Goal: Information Seeking & Learning: Learn about a topic

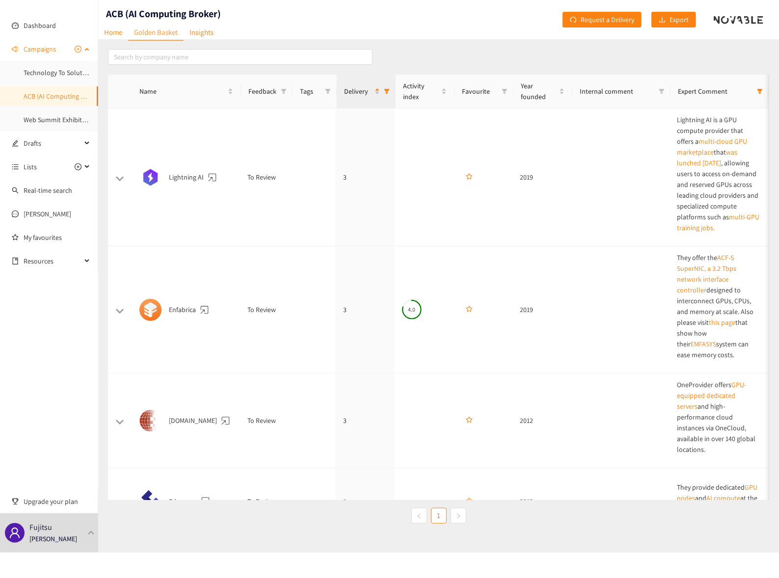
click at [66, 97] on link "ACB (AI Computing Broker)" at bounding box center [63, 96] width 79 height 9
click at [49, 52] on span "Campaigns" at bounding box center [40, 49] width 32 height 20
click at [44, 53] on span "Campaigns" at bounding box center [40, 49] width 32 height 20
click at [50, 119] on link "Web Summit Exhibitors" at bounding box center [58, 119] width 68 height 9
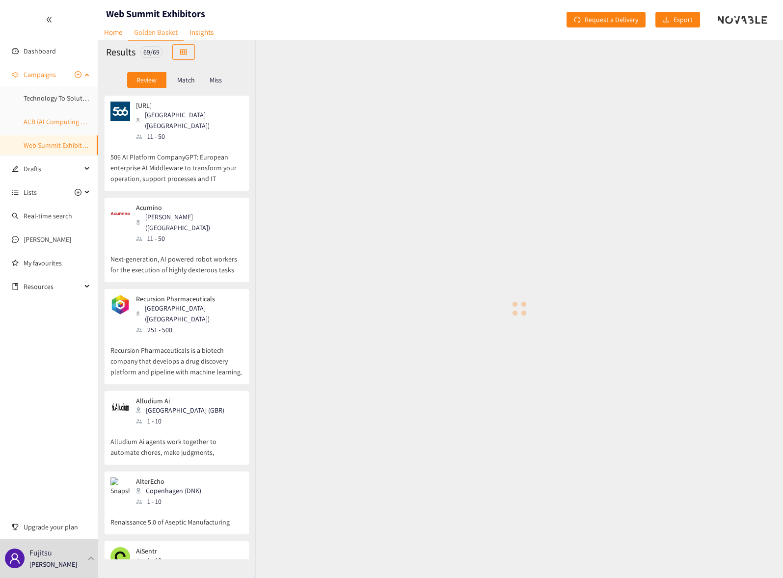
click at [53, 120] on link "ACB (AI Computing Broker)" at bounding box center [63, 121] width 79 height 9
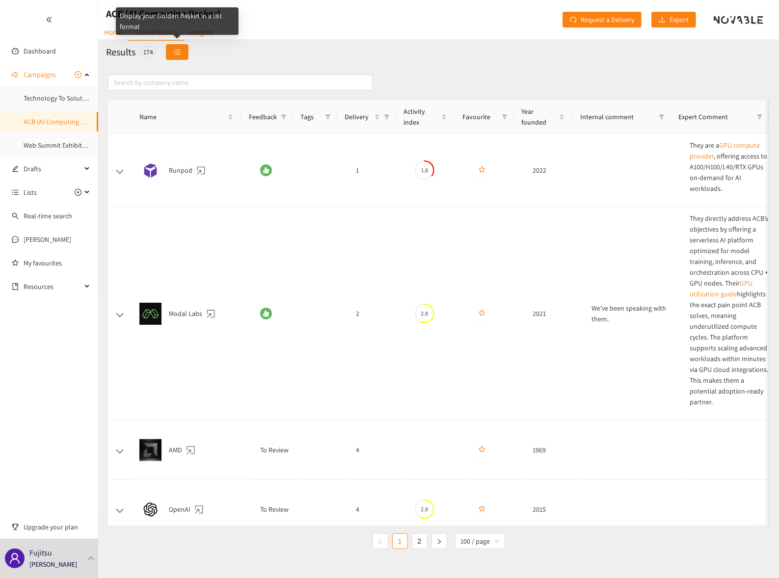
click at [175, 51] on icon "unordered-list" at bounding box center [177, 52] width 7 height 7
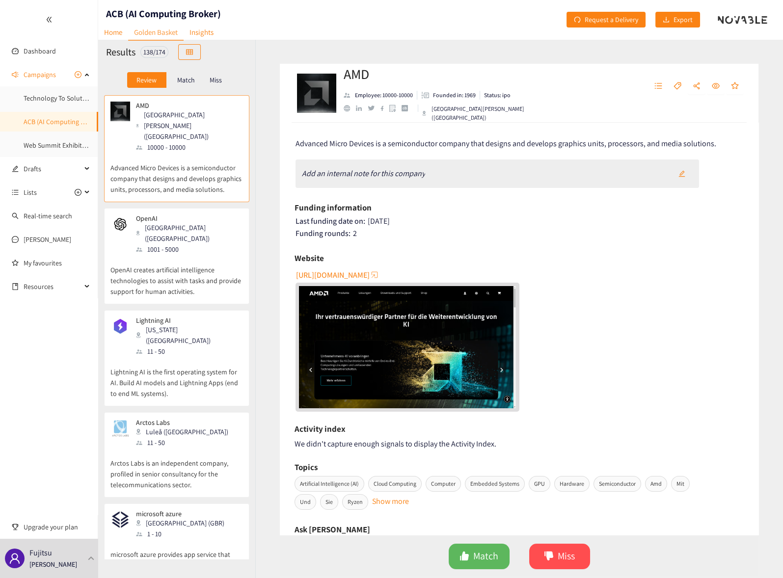
click at [162, 244] on div "1001 - 5000" at bounding box center [189, 249] width 106 height 11
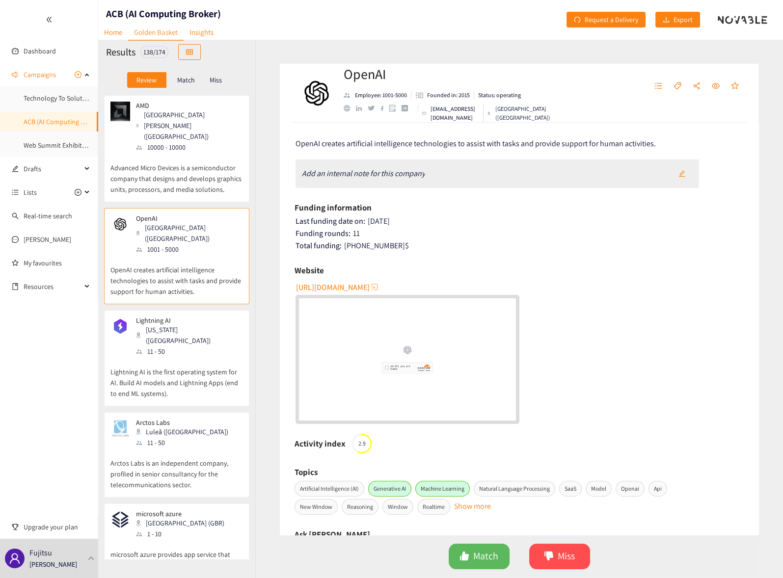
click at [186, 357] on p "Lightning AI is the first operating system for AI. Build AI models and Lightnin…" at bounding box center [176, 378] width 133 height 42
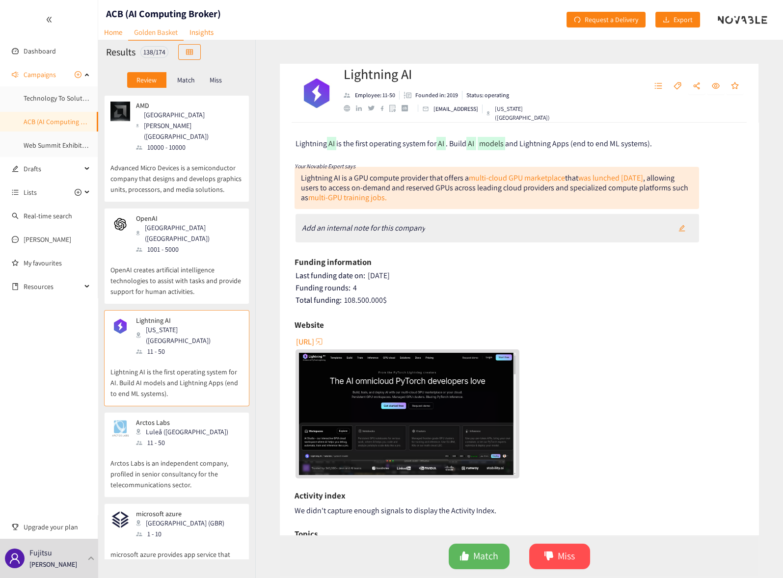
click at [187, 82] on p "Match" at bounding box center [186, 80] width 18 height 8
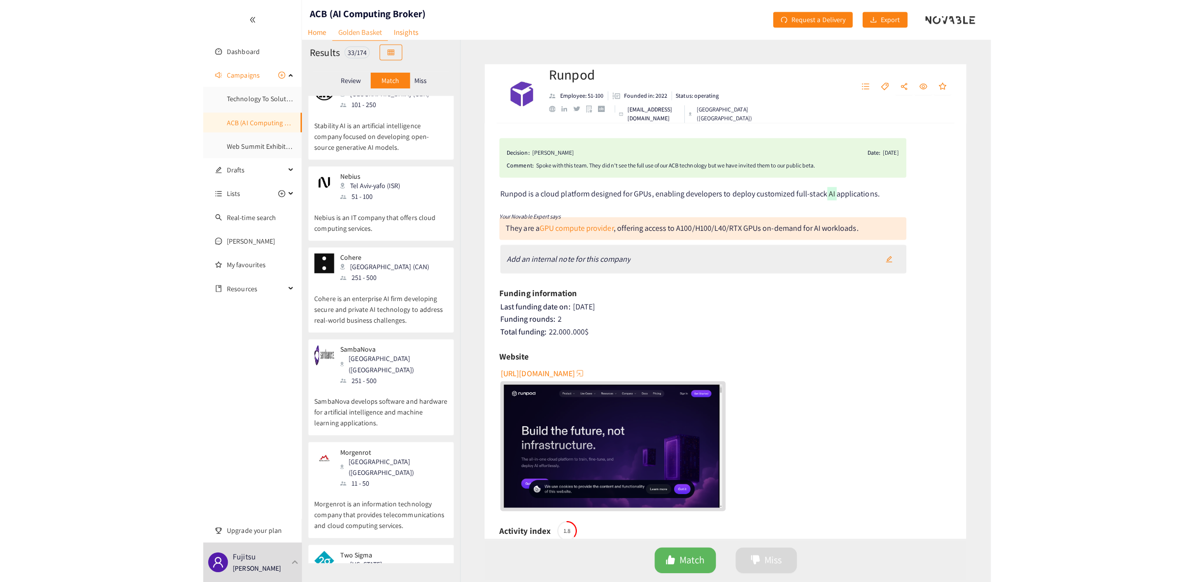
scroll to position [2182, 0]
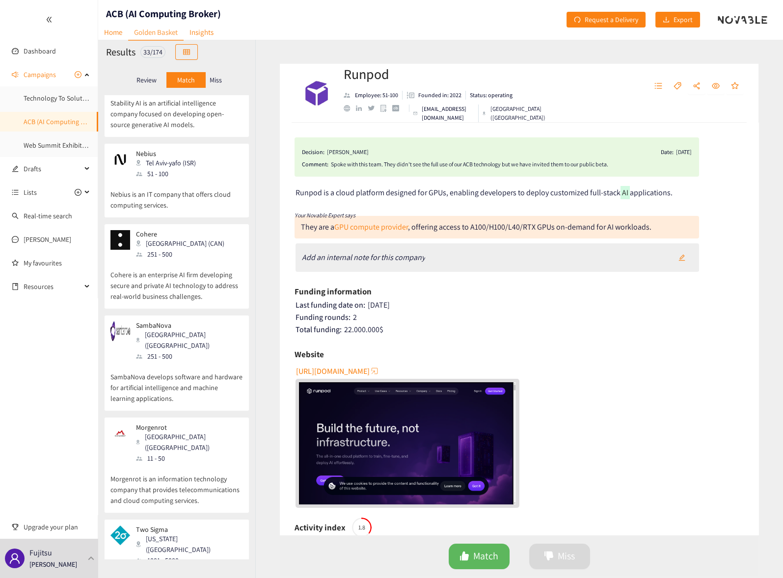
click at [189, 424] on div "Morgenrot [GEOGRAPHIC_DATA] (JPN) 11 - 50" at bounding box center [176, 444] width 133 height 40
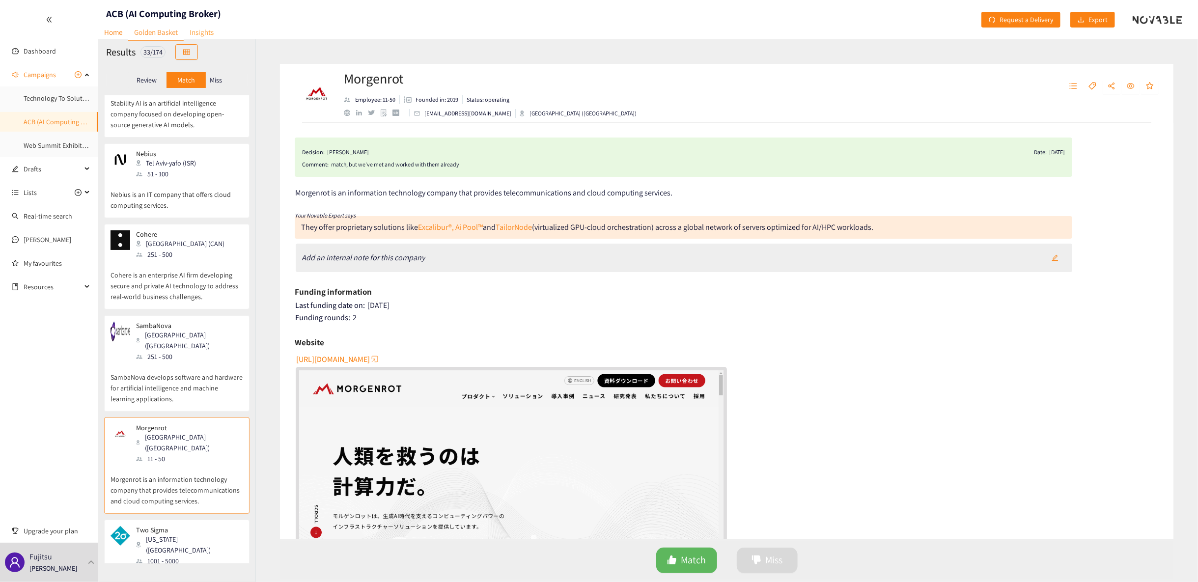
click at [195, 31] on link "Insights" at bounding box center [202, 32] width 36 height 15
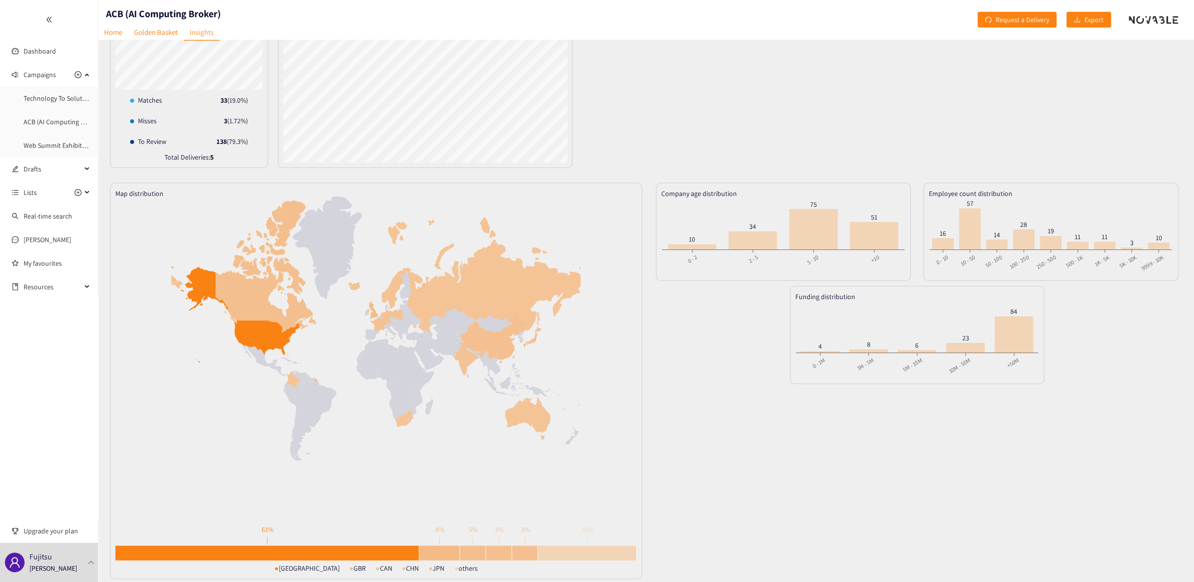
scroll to position [117, 0]
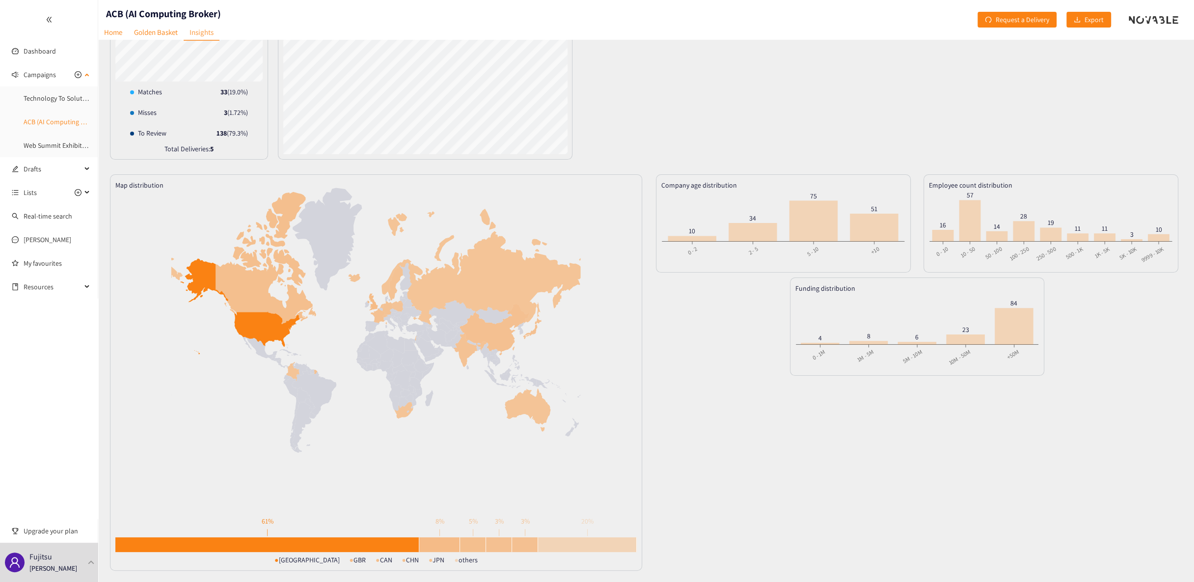
click at [69, 122] on link "ACB (AI Computing Broker)" at bounding box center [63, 121] width 79 height 9
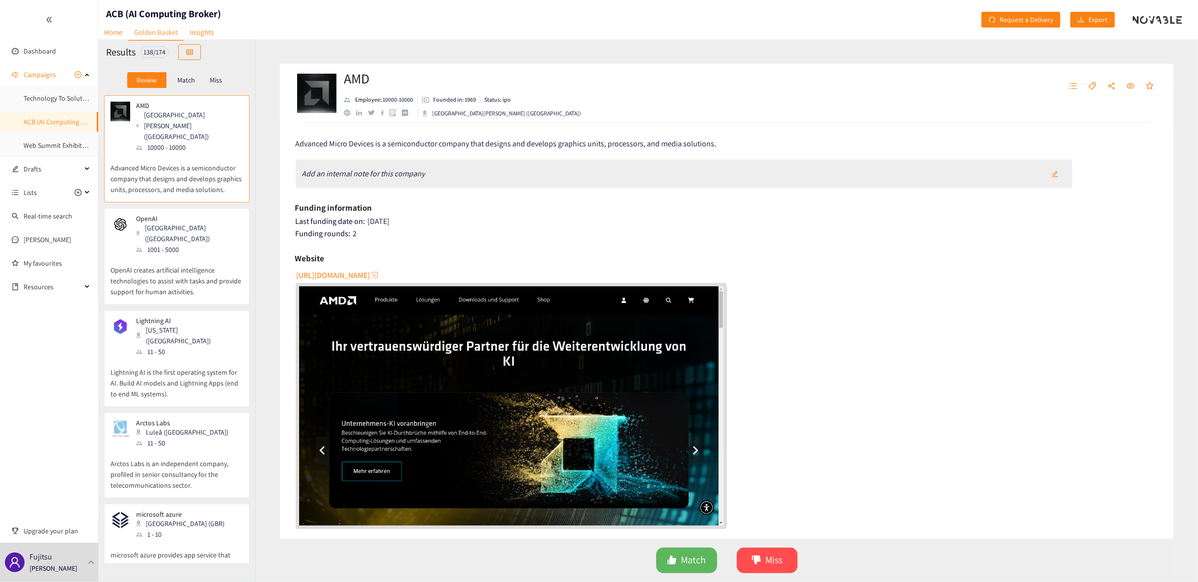
click at [173, 255] on p "OpenAI creates artificial intelligence technologies to assist with tasks and pr…" at bounding box center [176, 276] width 133 height 42
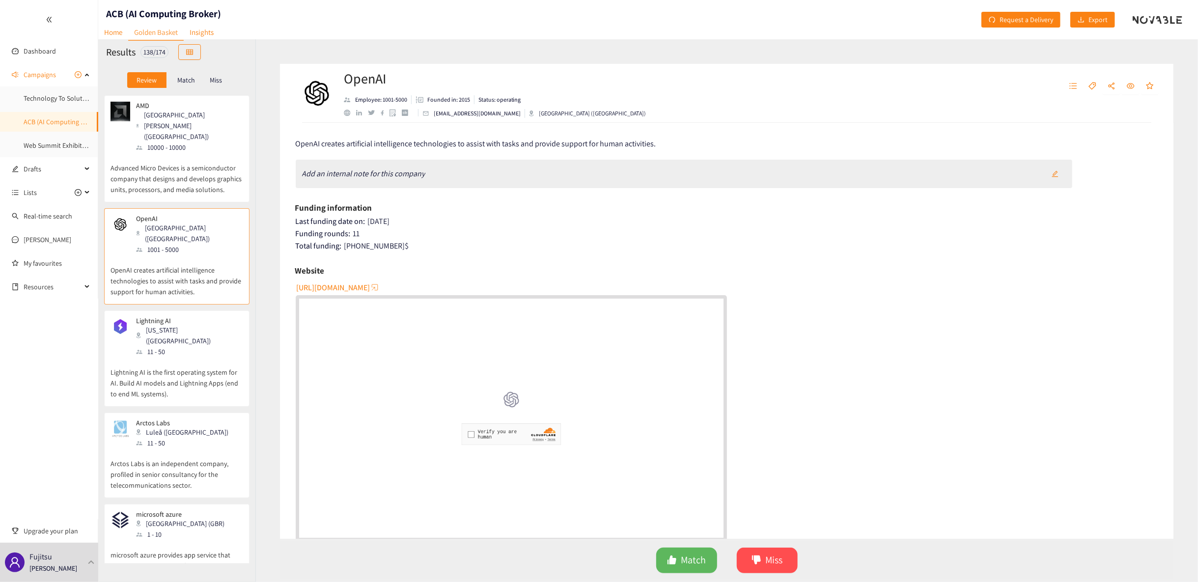
click at [211, 419] on div "Arctos Labs Luleå ([GEOGRAPHIC_DATA]) 11 - 50" at bounding box center [176, 433] width 133 height 29
